Goal: Book appointment/travel/reservation

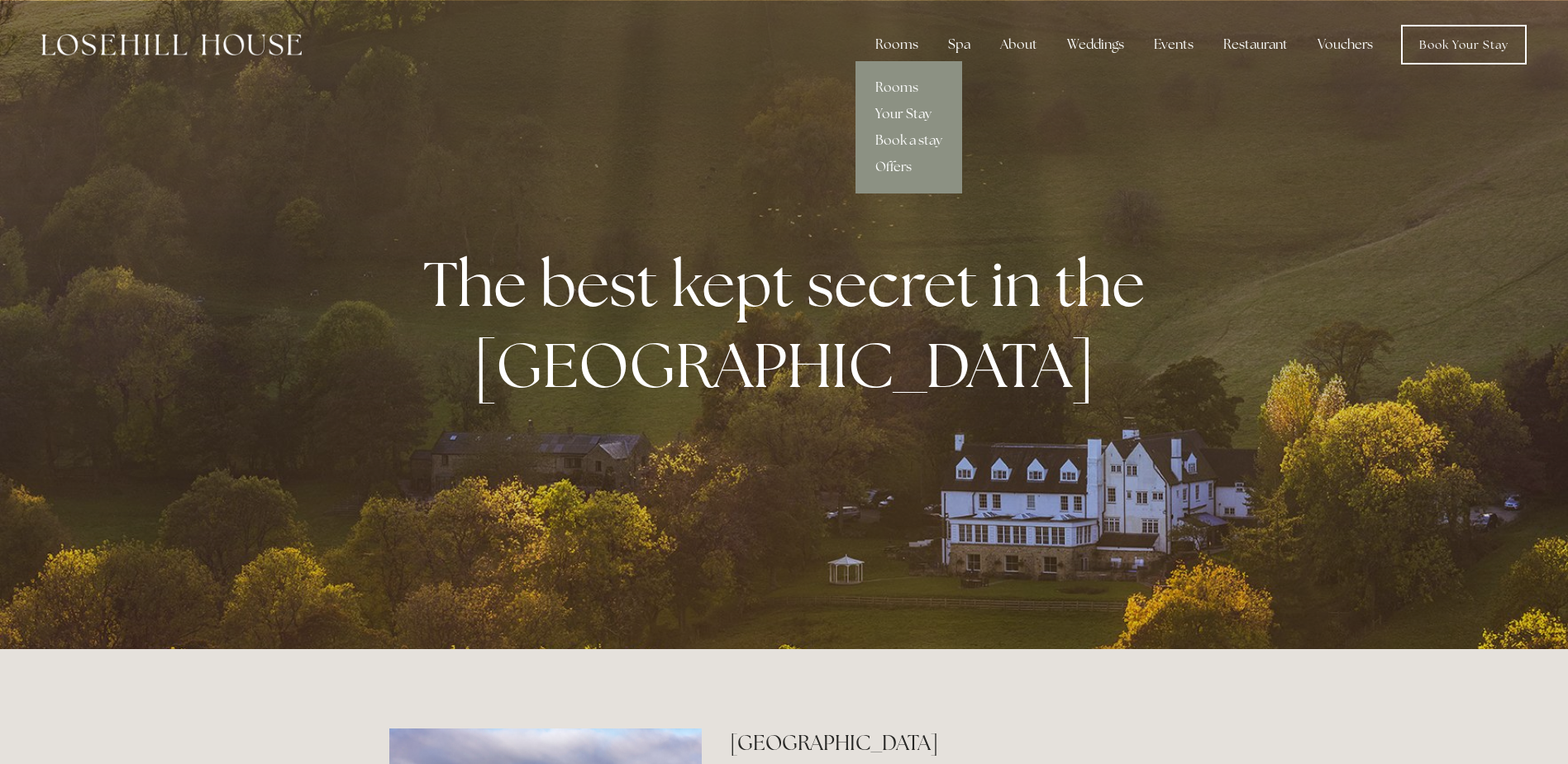
click at [897, 102] on link "Your Stay" at bounding box center [908, 114] width 107 height 27
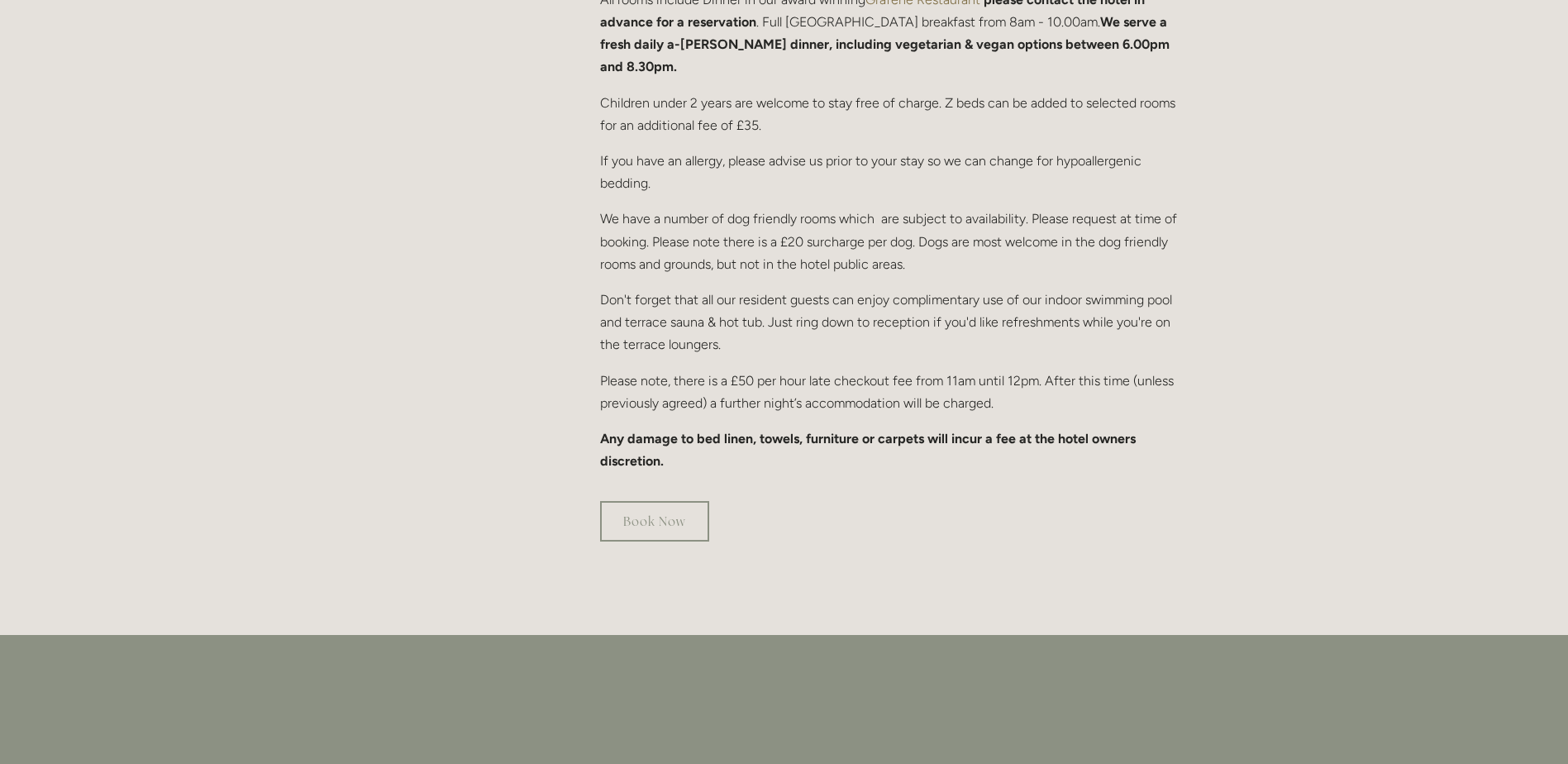
scroll to position [992, 0]
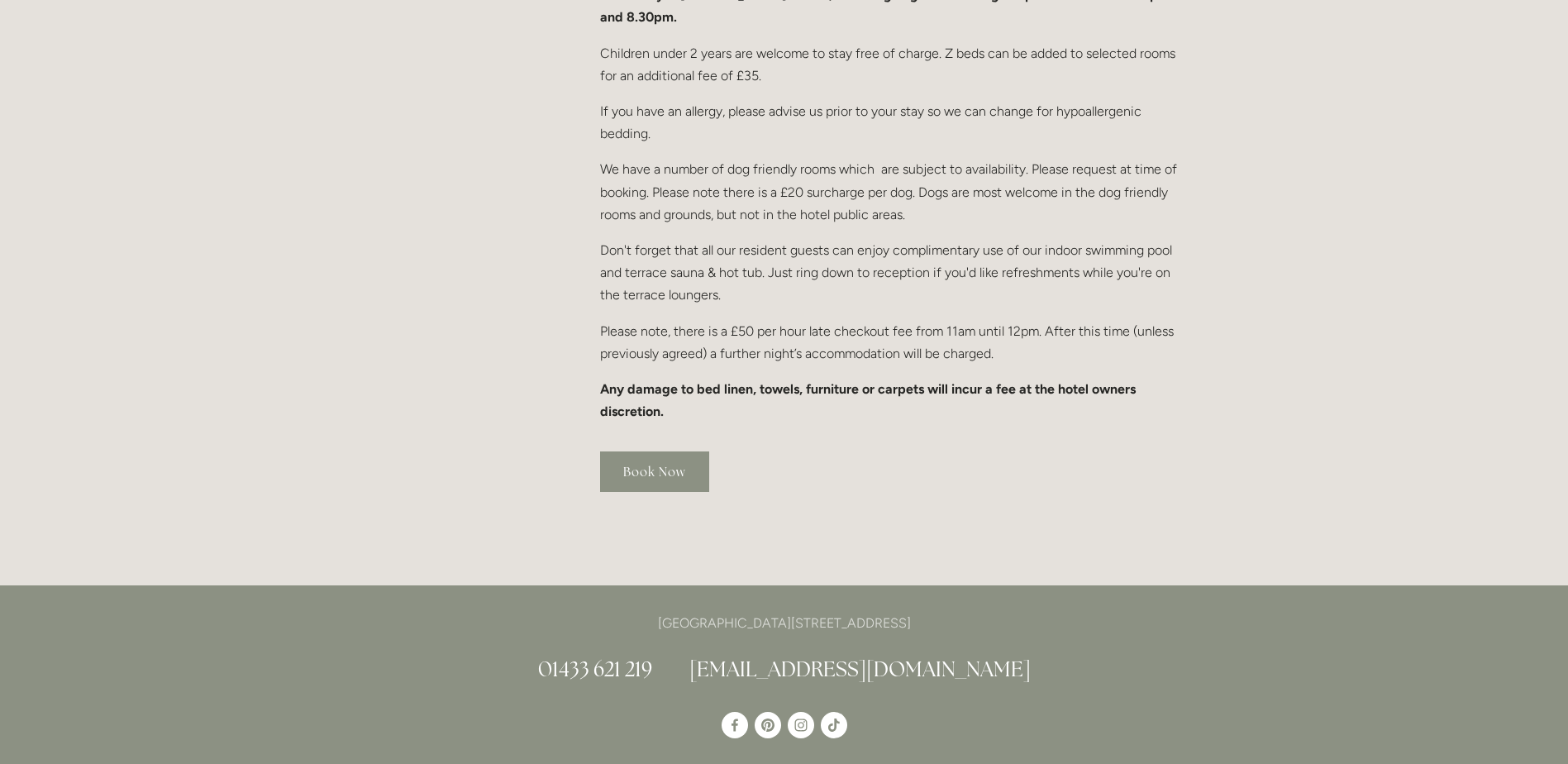
click at [672, 451] on link "Book Now" at bounding box center [654, 471] width 109 height 41
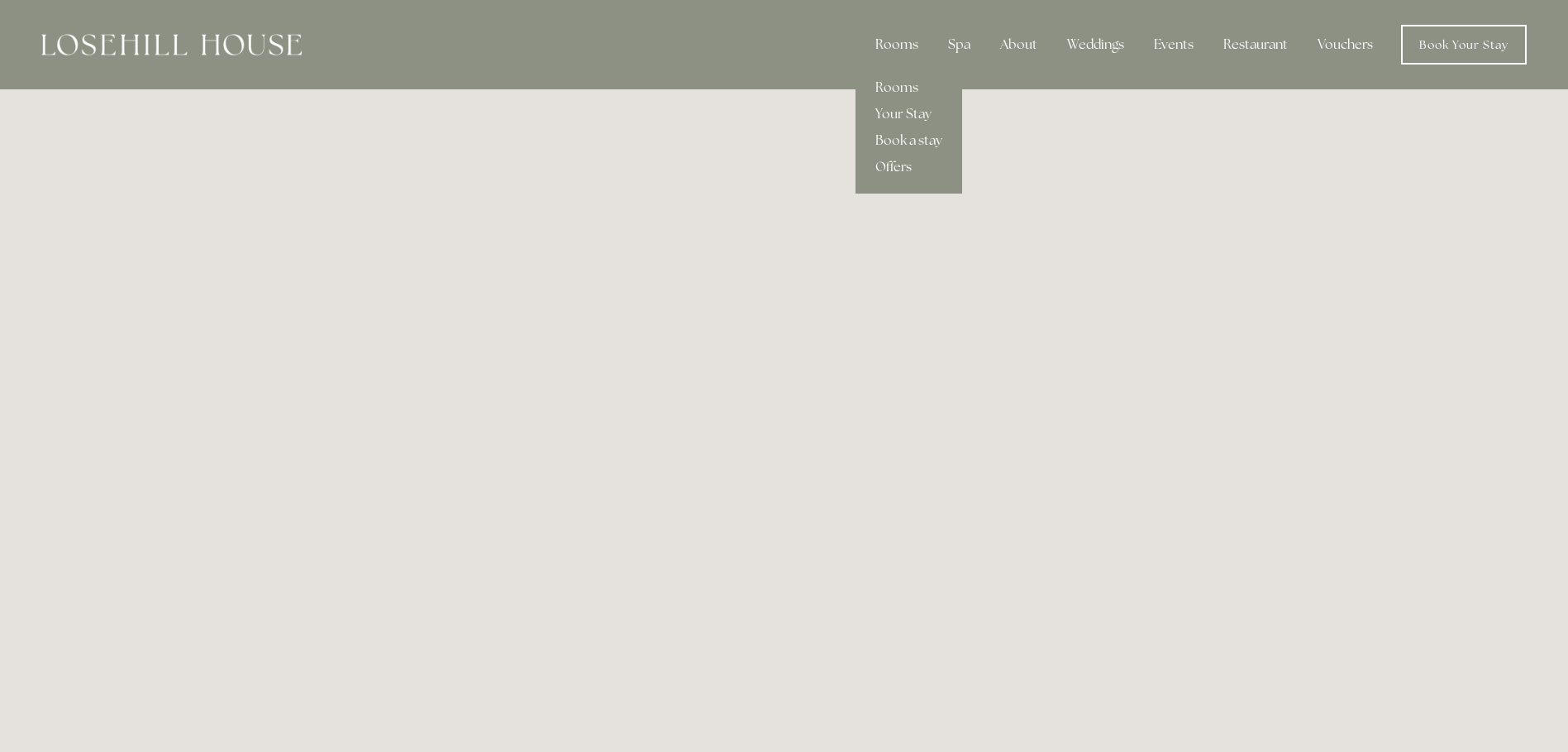
click at [895, 44] on div "Rooms" at bounding box center [897, 44] width 70 height 33
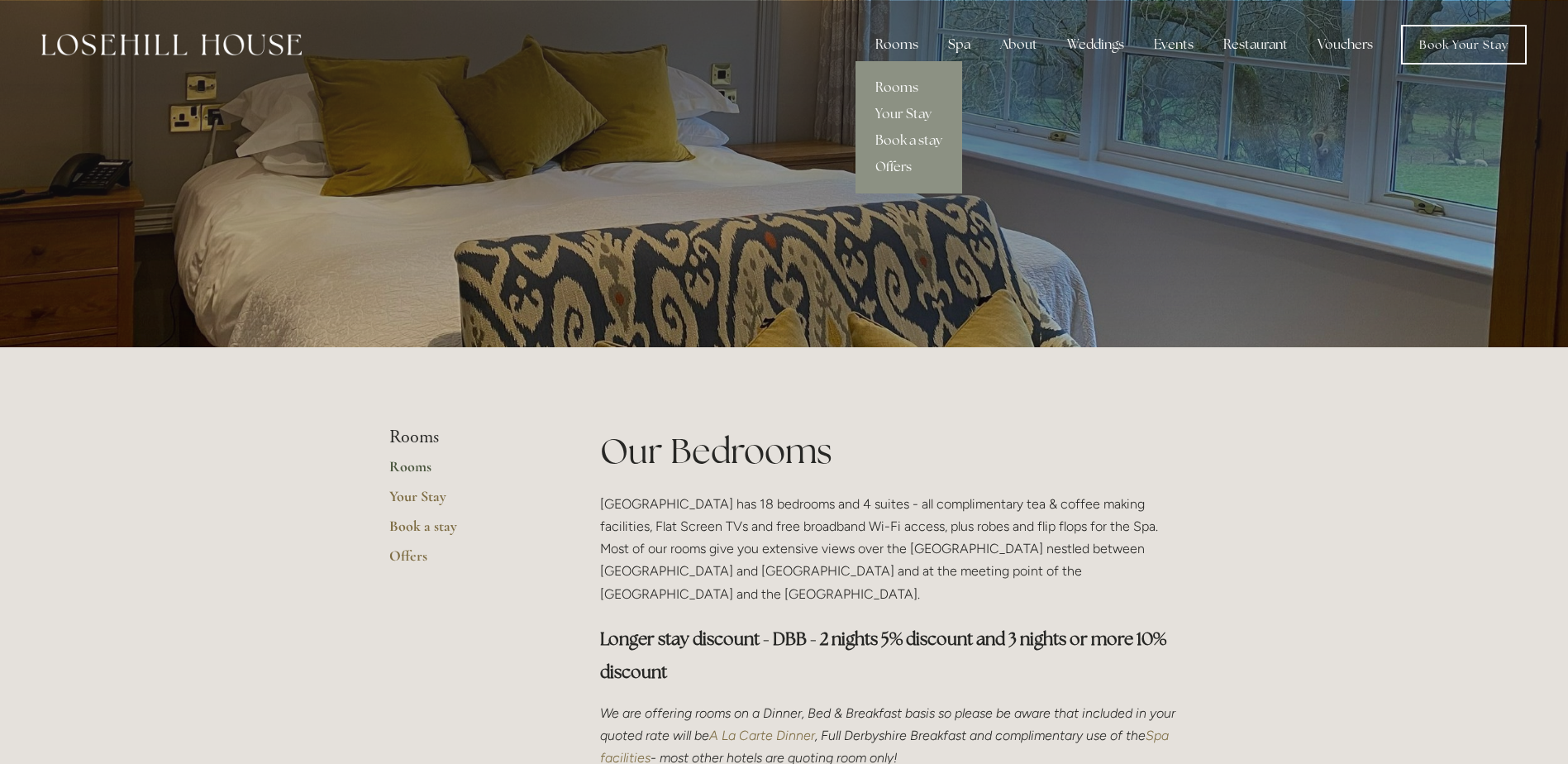
click at [881, 50] on div "Rooms" at bounding box center [897, 44] width 70 height 33
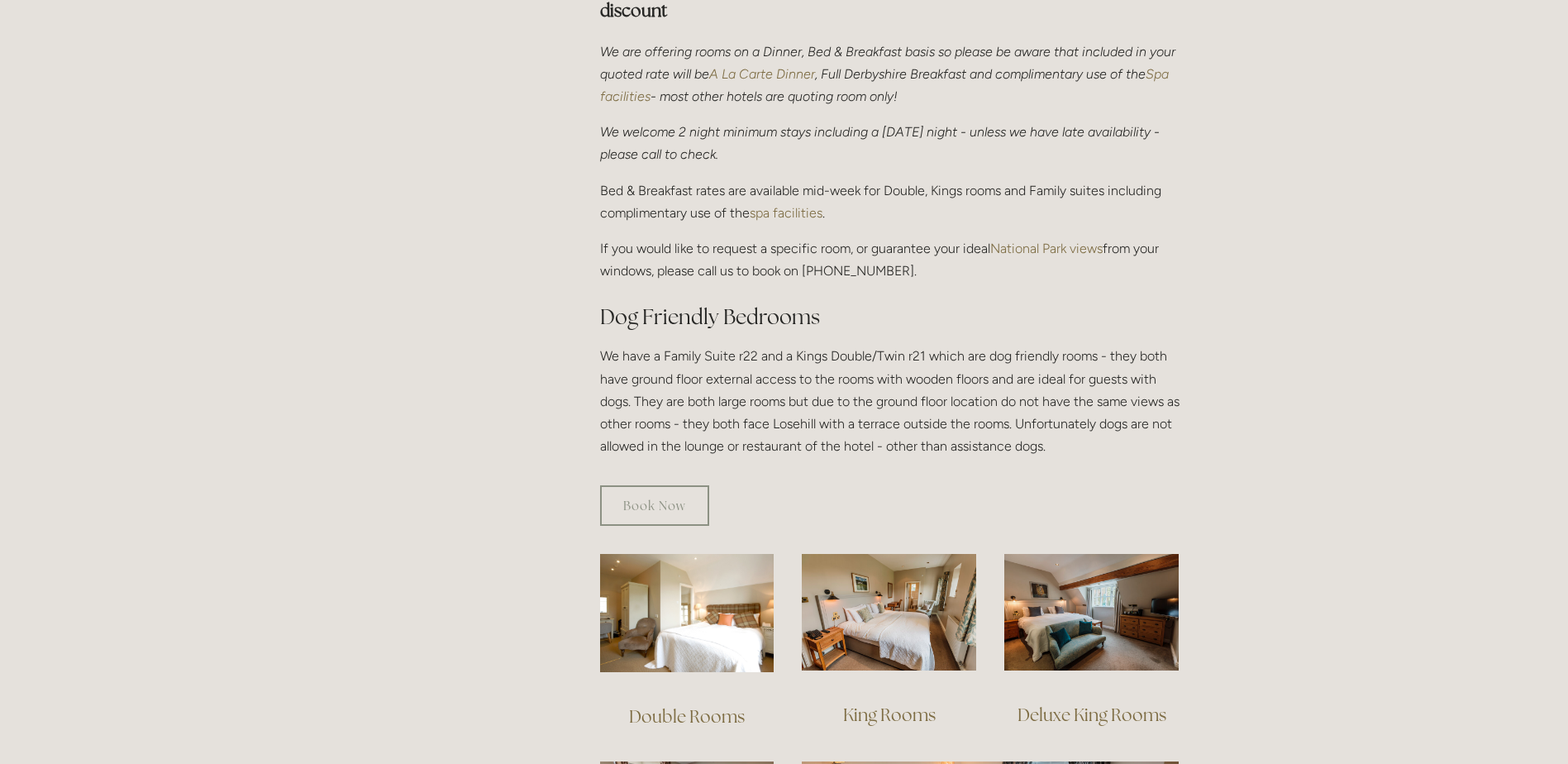
scroll to position [992, 0]
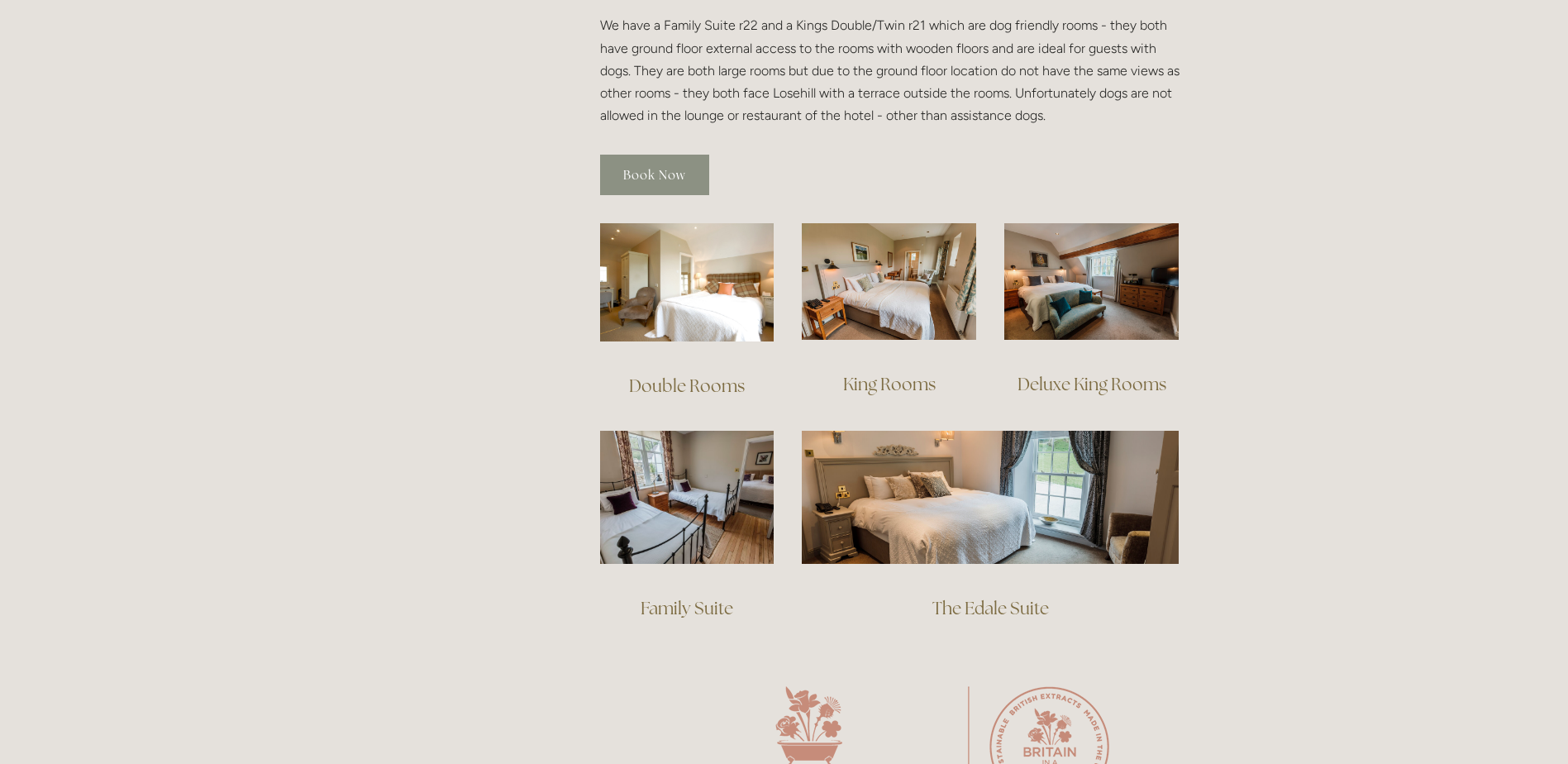
click at [655, 155] on link "Book Now" at bounding box center [654, 175] width 109 height 41
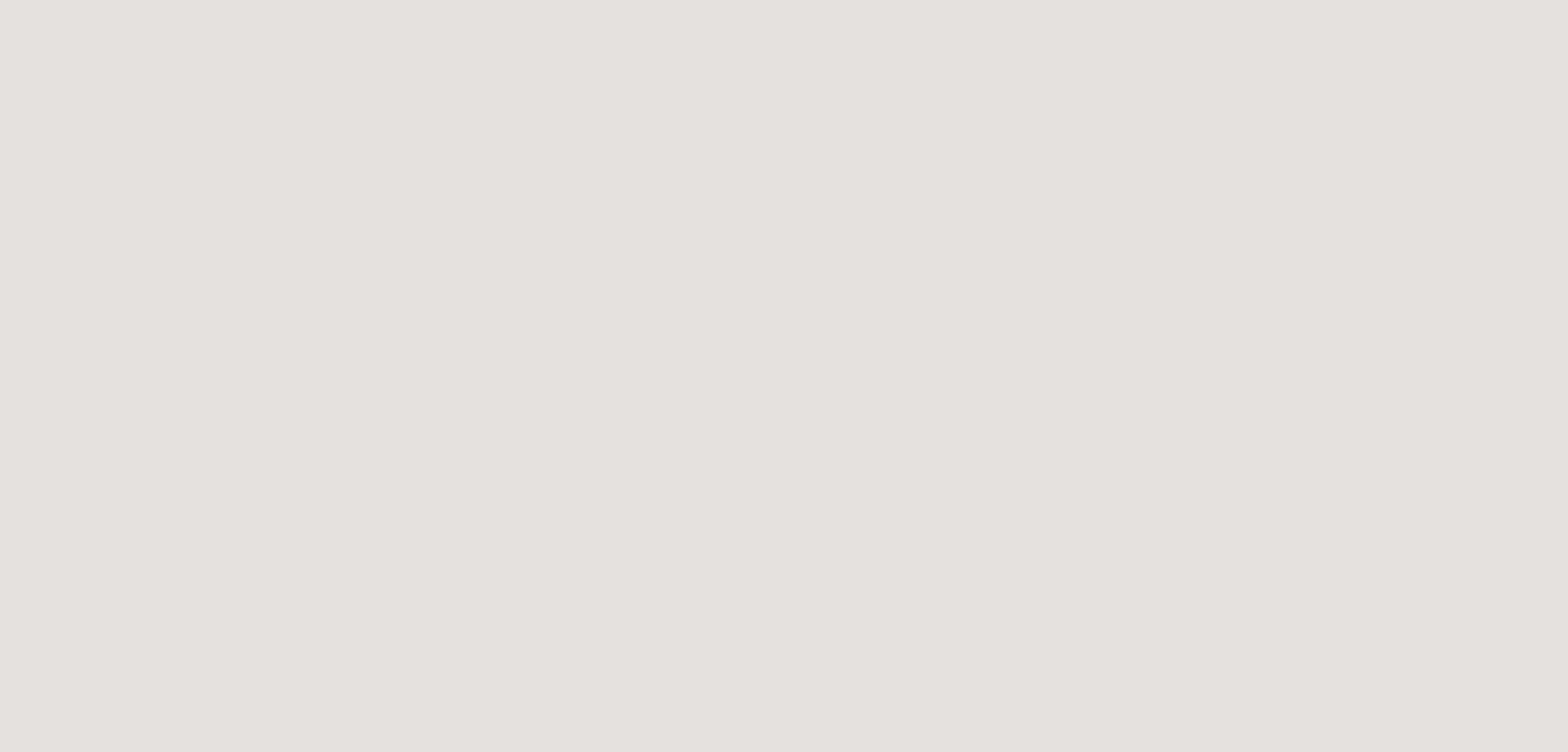
scroll to position [917, 0]
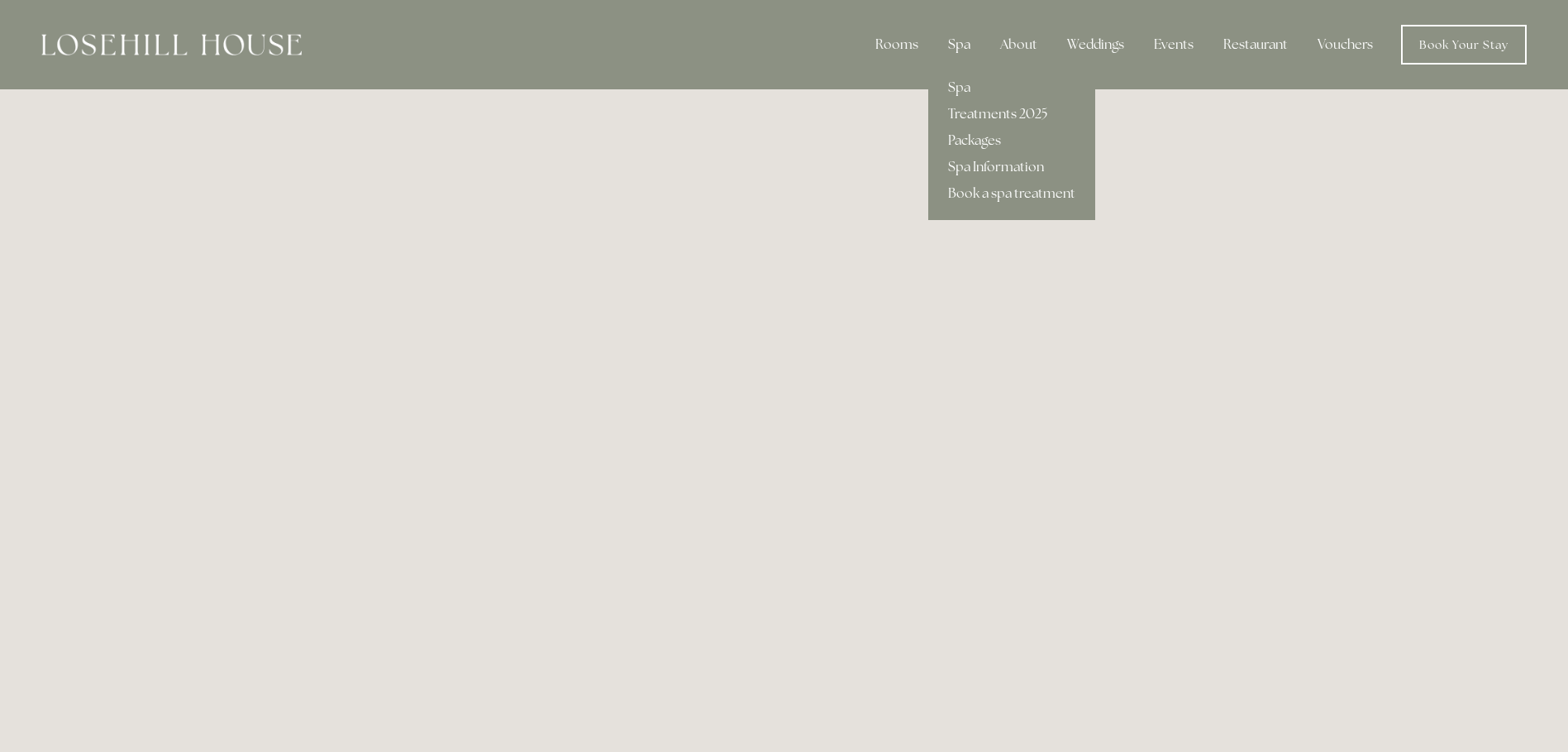
click at [971, 50] on div "Spa" at bounding box center [959, 44] width 49 height 33
